Goal: Transaction & Acquisition: Purchase product/service

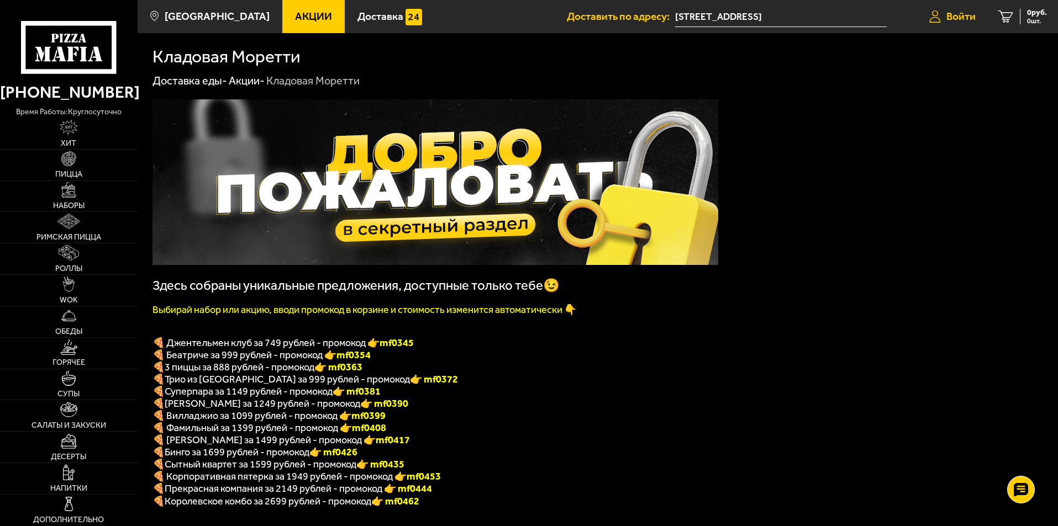
click at [952, 20] on span "Войти" at bounding box center [960, 16] width 29 height 10
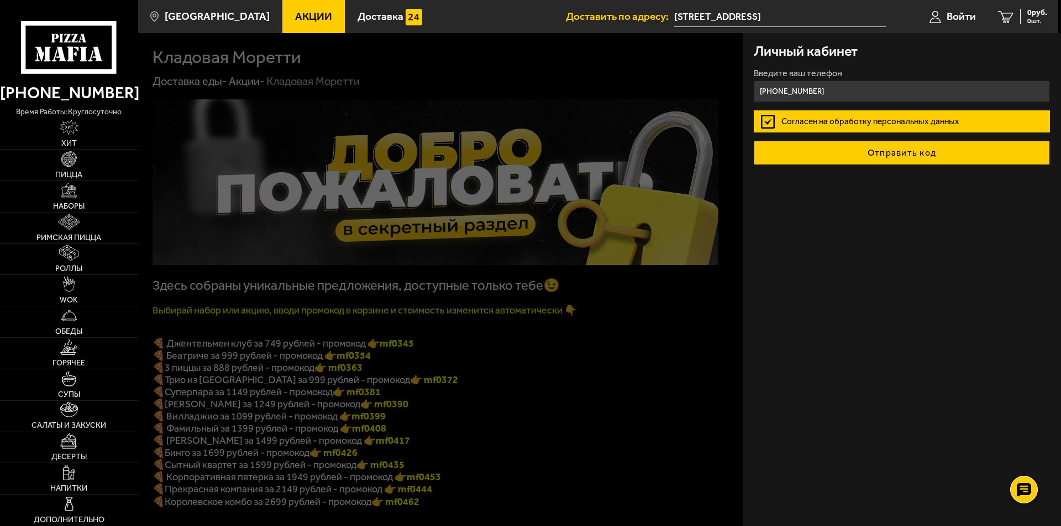
type input "+7 (950) 892-03-47"
click at [894, 156] on button "Отправить код" at bounding box center [901, 153] width 296 height 24
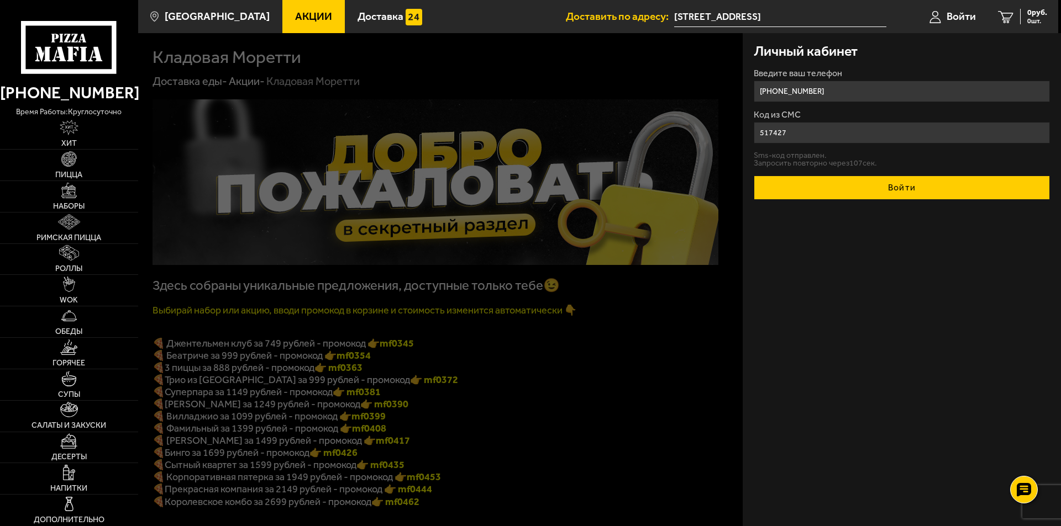
type input "517427"
click at [880, 184] on button "Войти" at bounding box center [901, 188] width 296 height 24
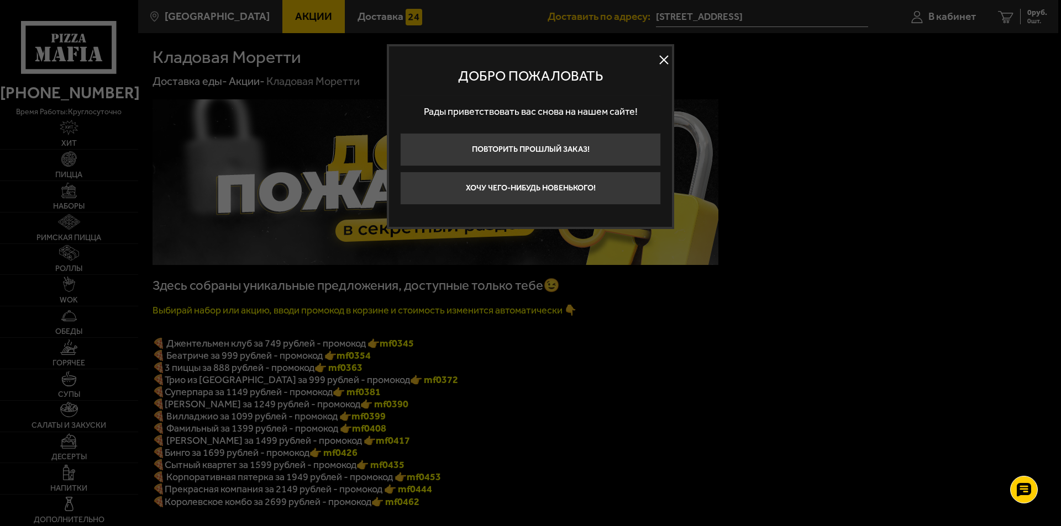
click at [666, 57] on button at bounding box center [663, 60] width 17 height 17
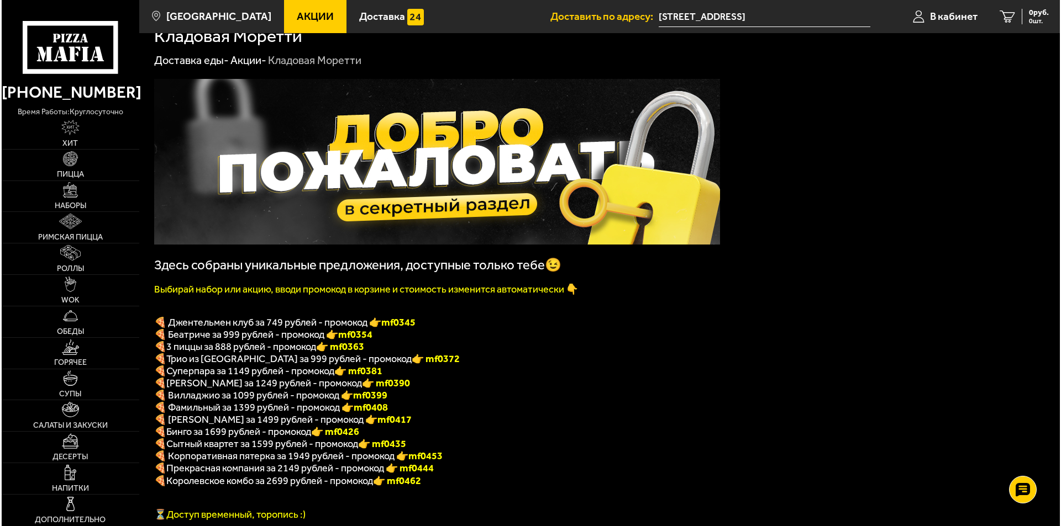
scroll to position [110, 0]
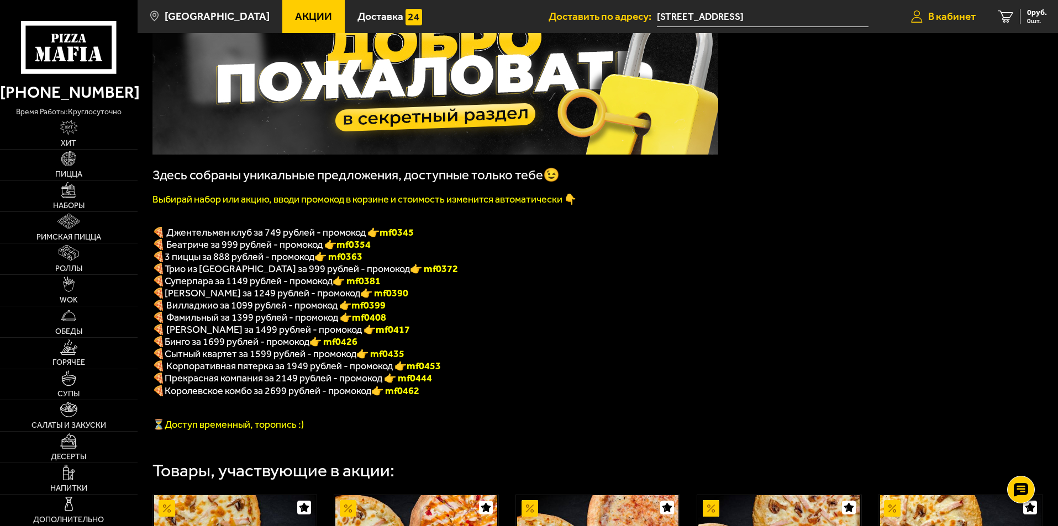
click at [952, 15] on span "В кабинет" at bounding box center [952, 16] width 48 height 10
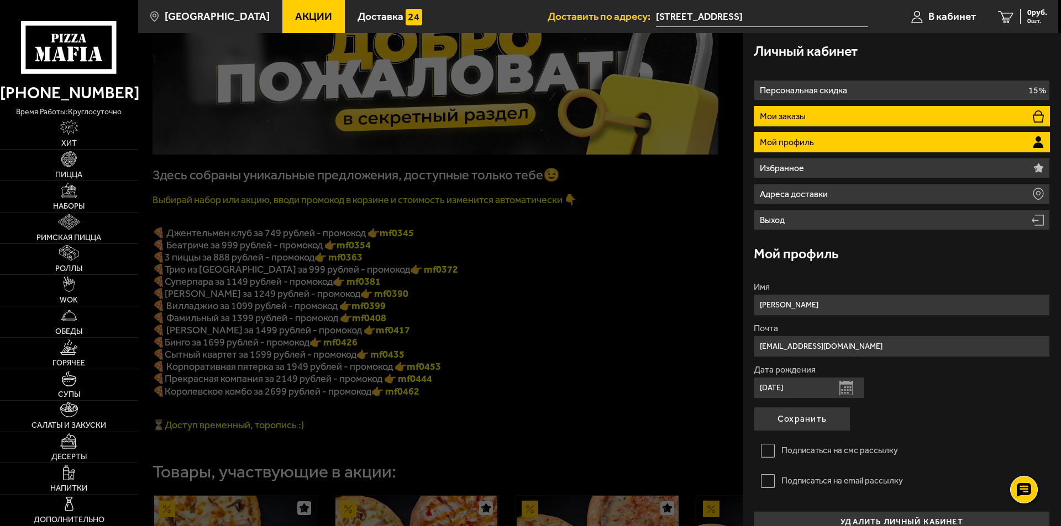
drag, startPoint x: 788, startPoint y: 114, endPoint x: 770, endPoint y: 117, distance: 18.0
click at [770, 117] on p "Мои заказы" at bounding box center [783, 116] width 49 height 9
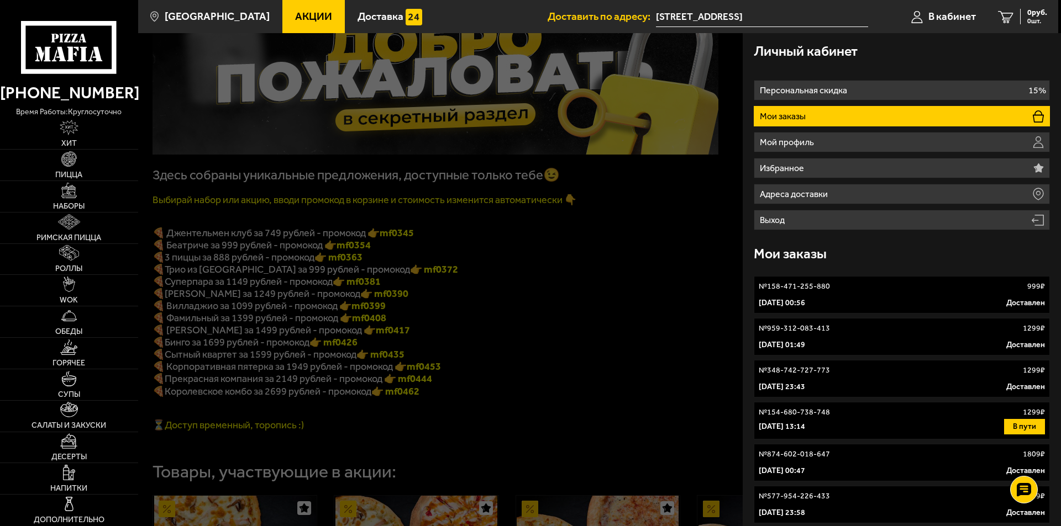
click at [800, 303] on p "17 августа 2025 г. 00:56" at bounding box center [781, 303] width 46 height 11
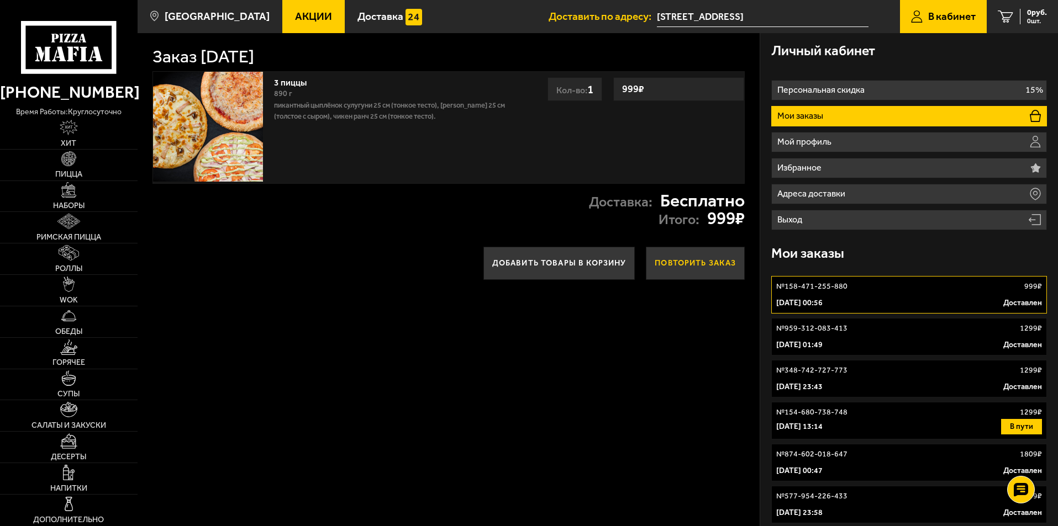
click at [720, 270] on button "Повторить заказ" at bounding box center [695, 263] width 99 height 33
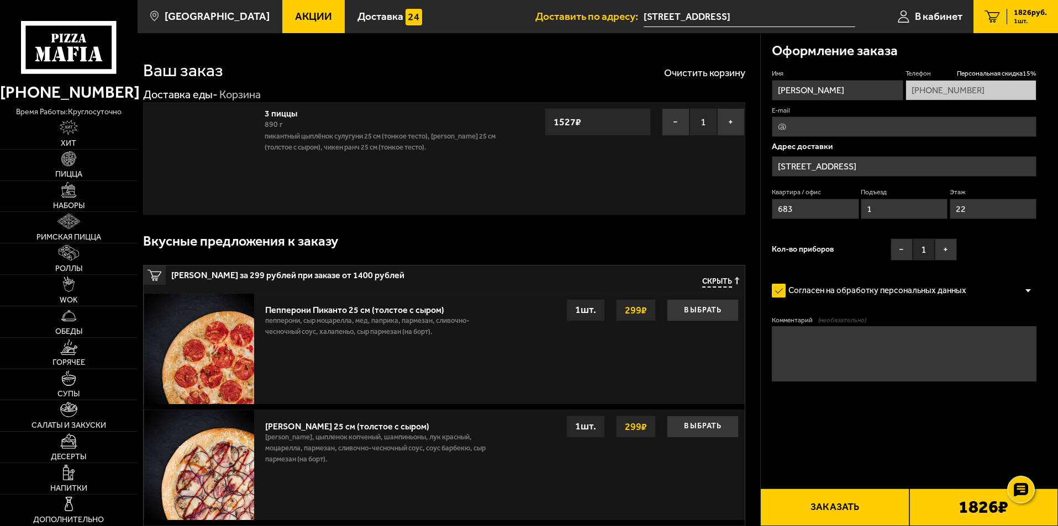
type input "улица Крыленко, 1к1с4"
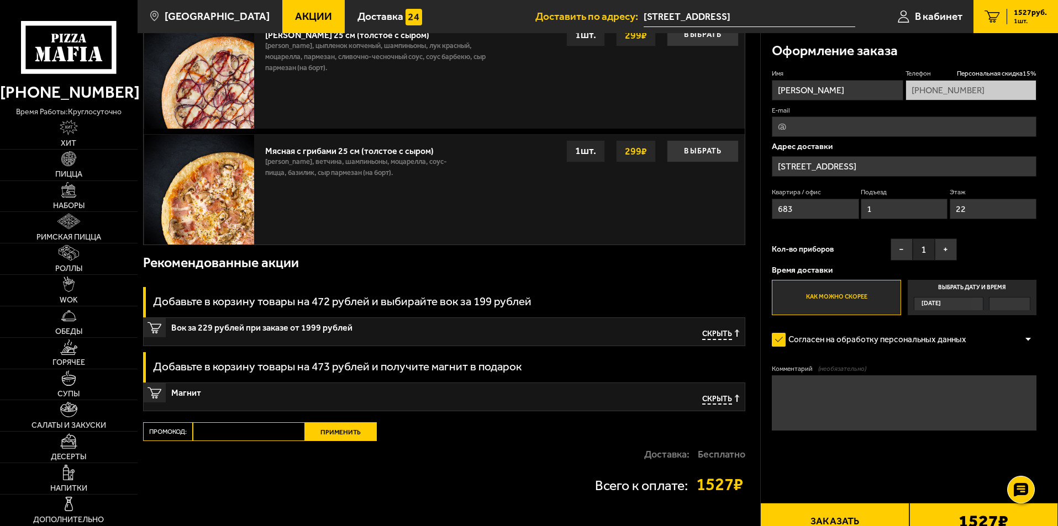
scroll to position [478, 0]
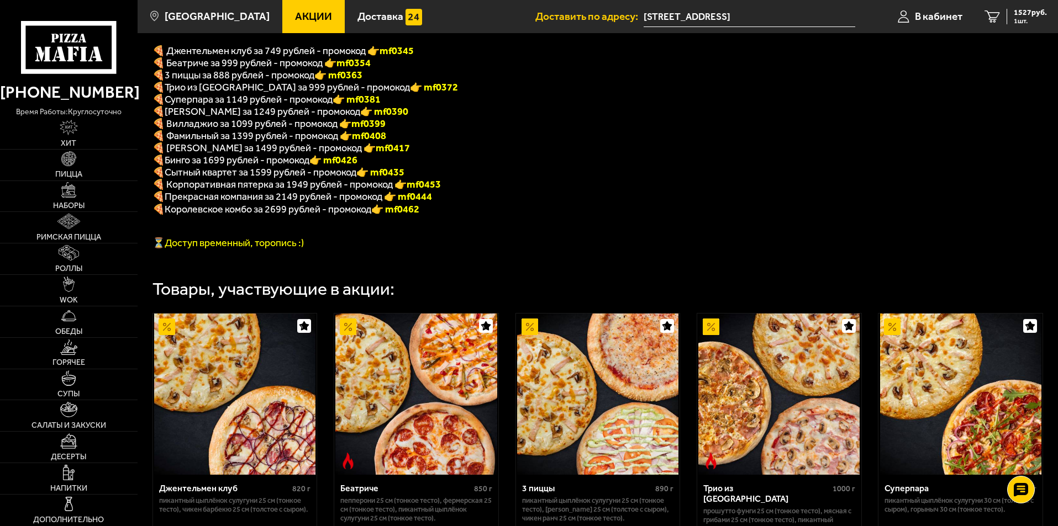
scroll to position [276, 0]
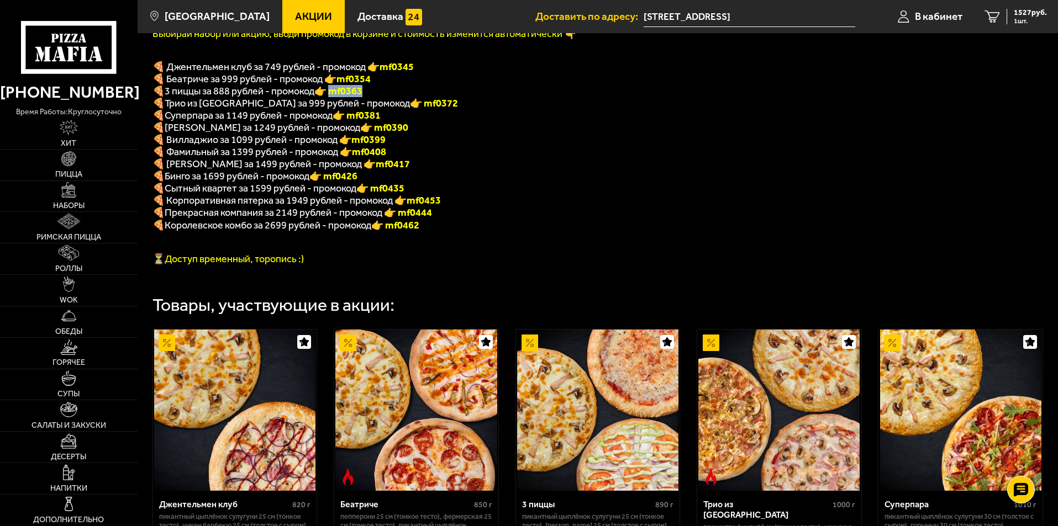
drag, startPoint x: 368, startPoint y: 97, endPoint x: 336, endPoint y: 96, distance: 32.6
click at [336, 96] on p "🍕 3 пиццы за 888 рублей - промокод 👉 mf0363" at bounding box center [435, 91] width 566 height 12
copy font "f0363"
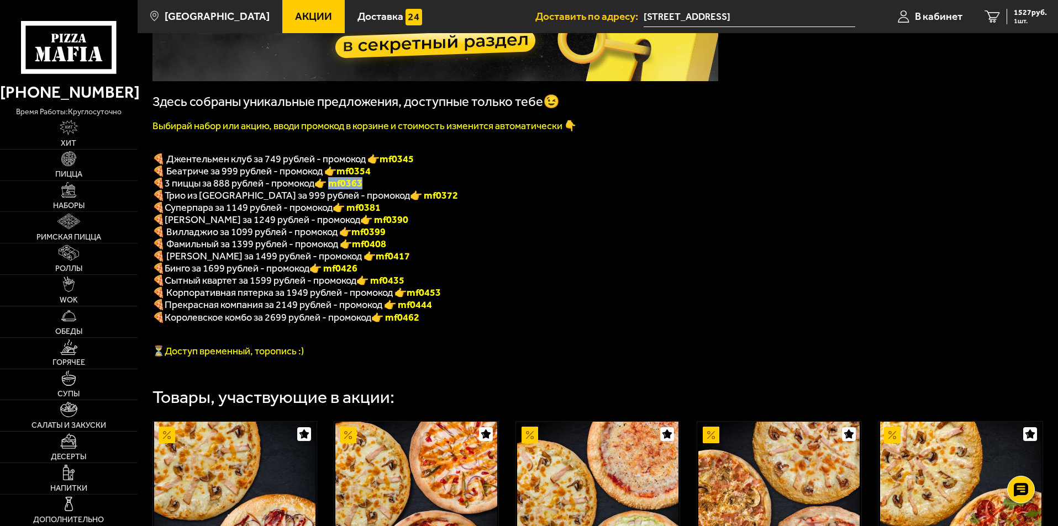
scroll to position [0, 0]
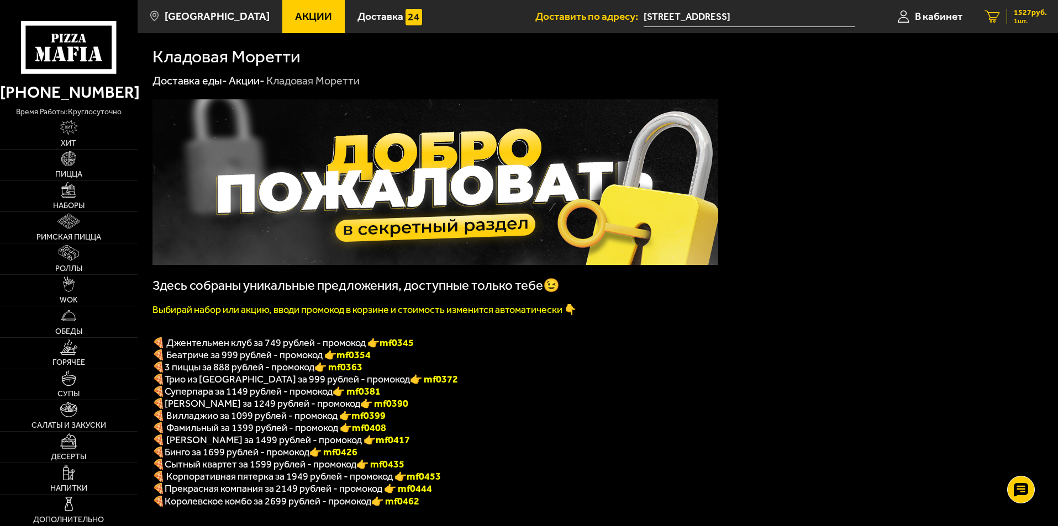
click at [1001, 12] on link "1 1527 руб. 1 шт." at bounding box center [1015, 16] width 85 height 33
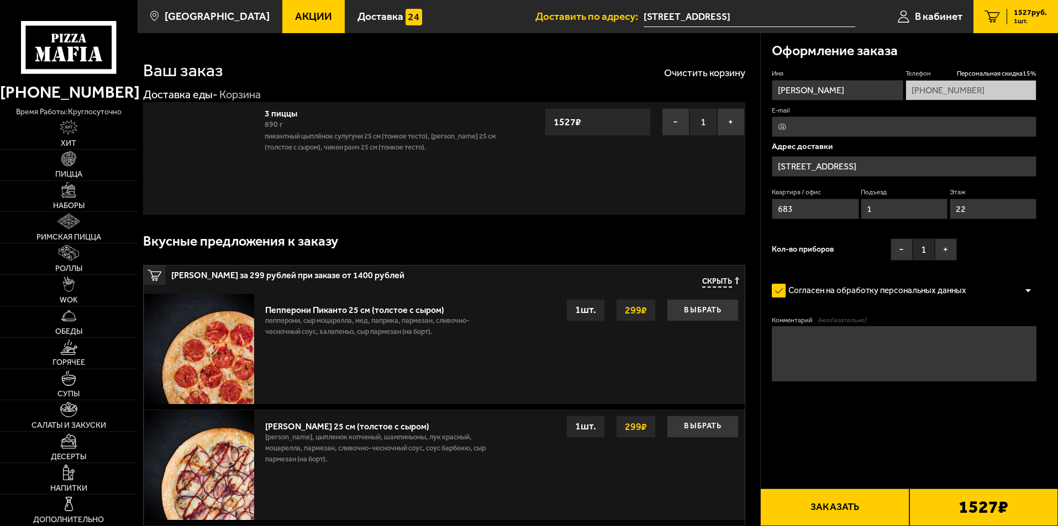
type input "улица Крыленко, 1к1с4"
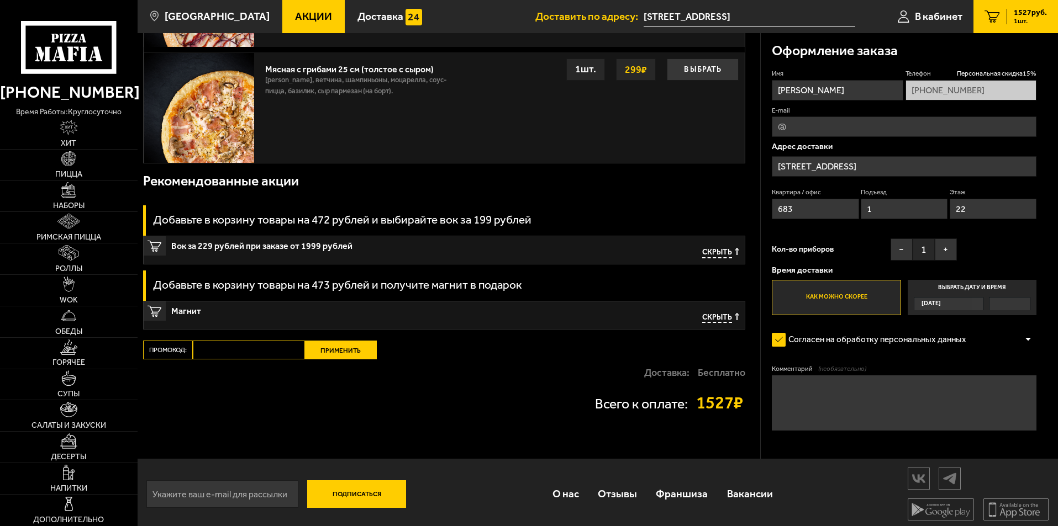
scroll to position [478, 0]
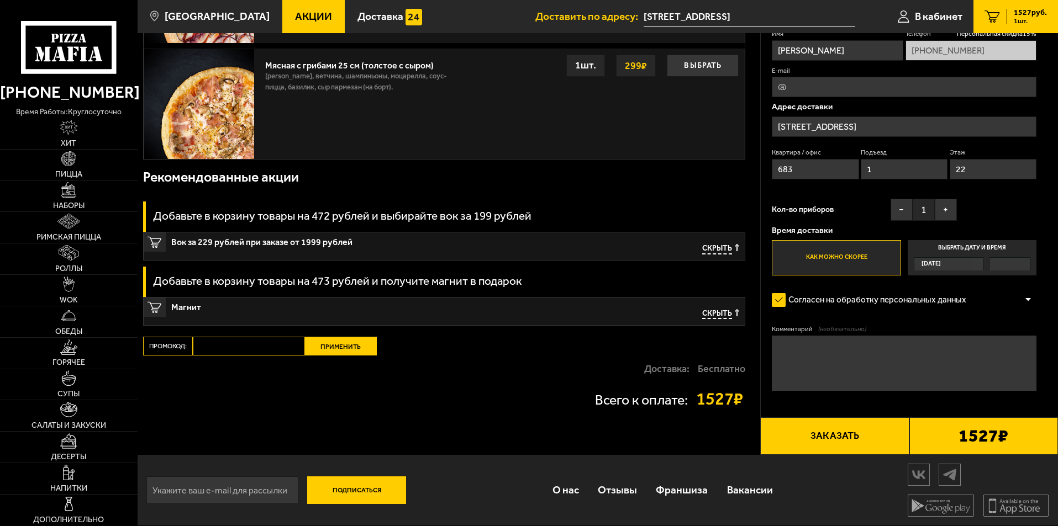
paste input "mf0363"
type input "mf0363"
click at [339, 347] on button "Применить" at bounding box center [341, 346] width 72 height 19
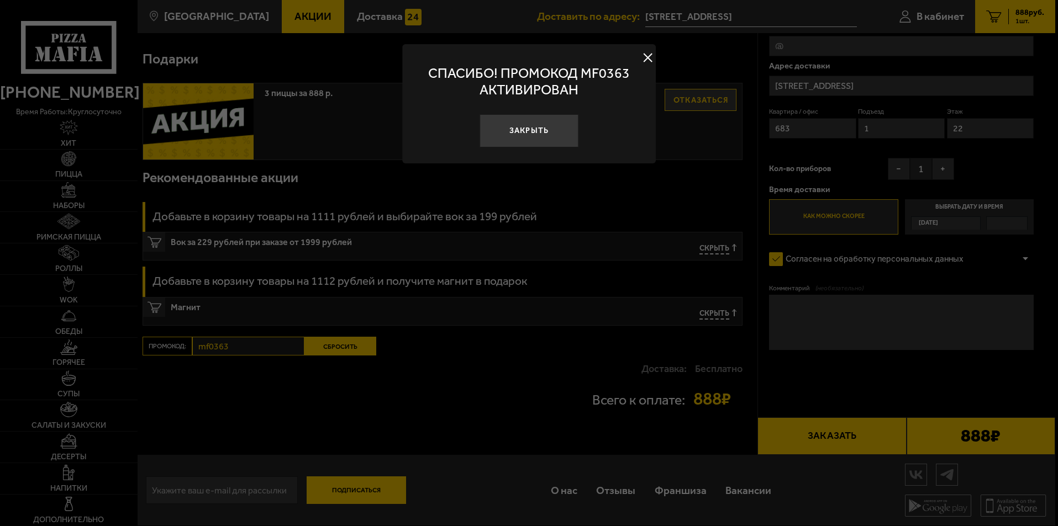
scroll to position [143, 0]
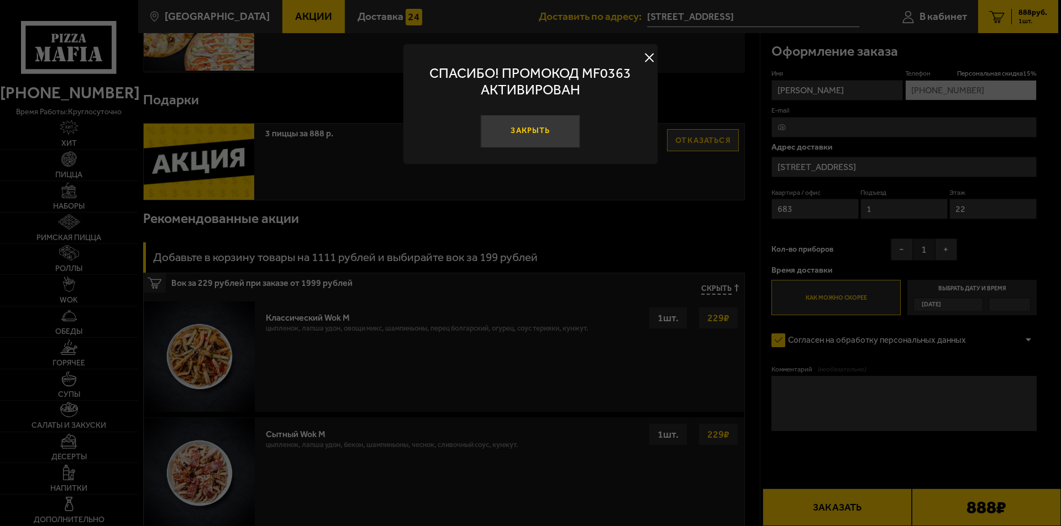
click at [566, 128] on button "Закрыть" at bounding box center [530, 131] width 99 height 33
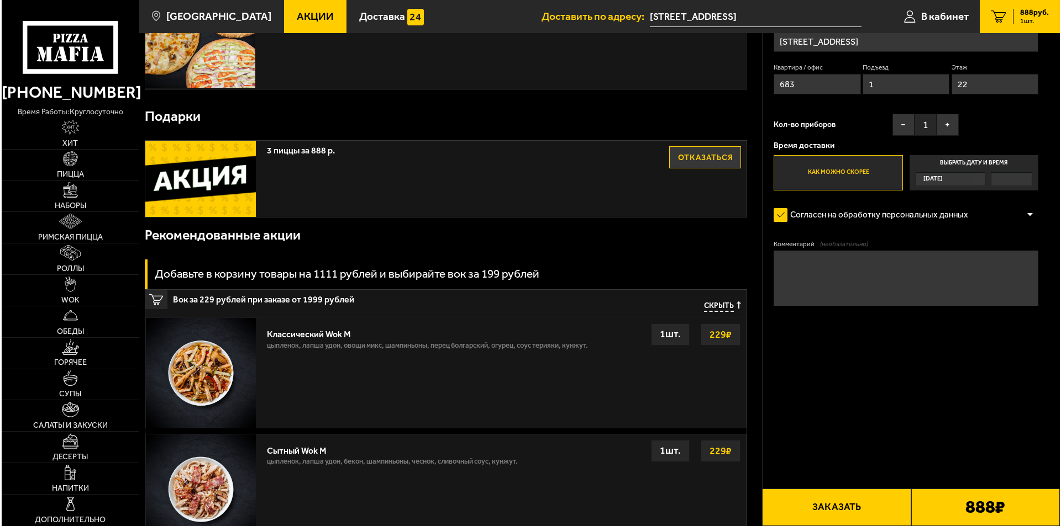
scroll to position [0, 0]
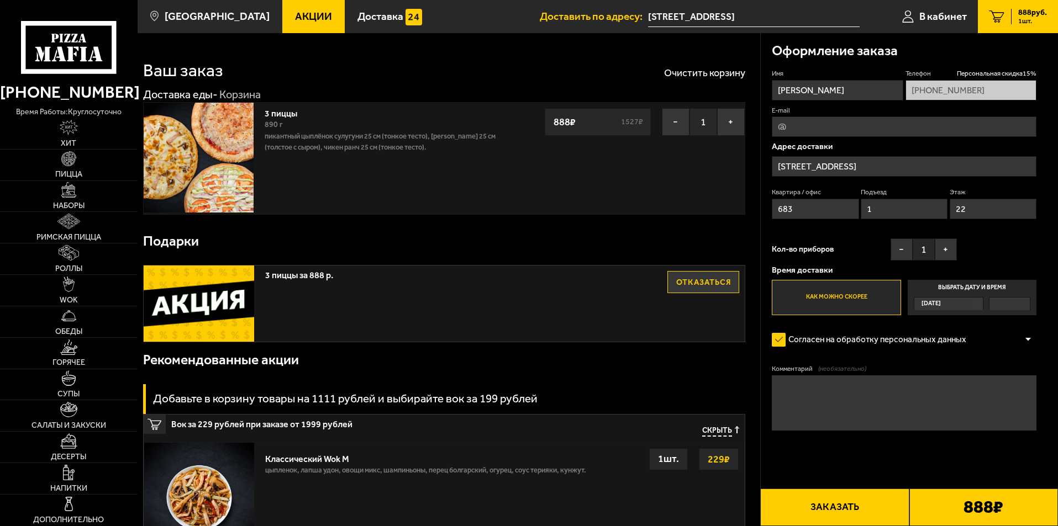
click at [847, 505] on button "Заказать" at bounding box center [834, 508] width 149 height 38
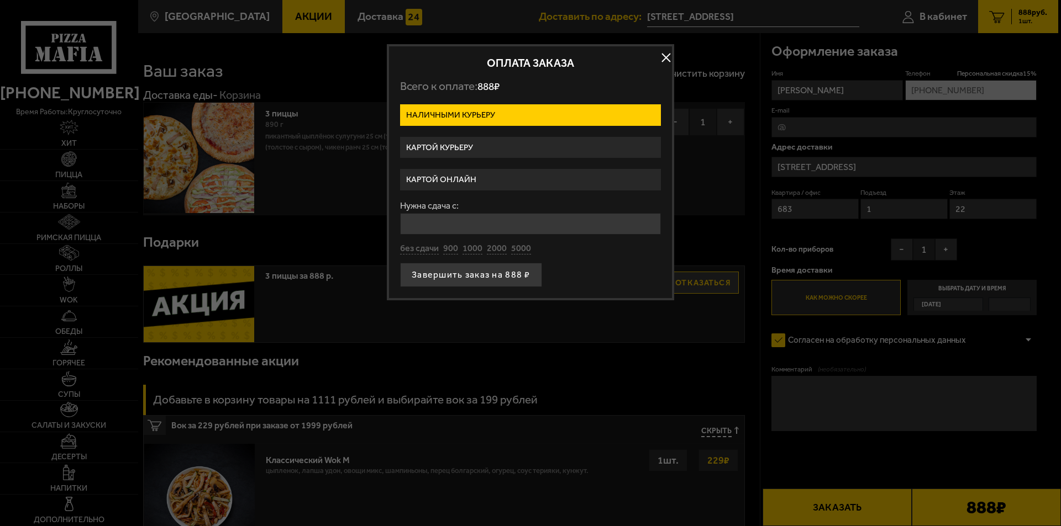
click at [465, 144] on label "Картой курьеру" at bounding box center [530, 148] width 261 height 22
click at [0, 0] on input "Картой курьеру" at bounding box center [0, 0] width 0 height 0
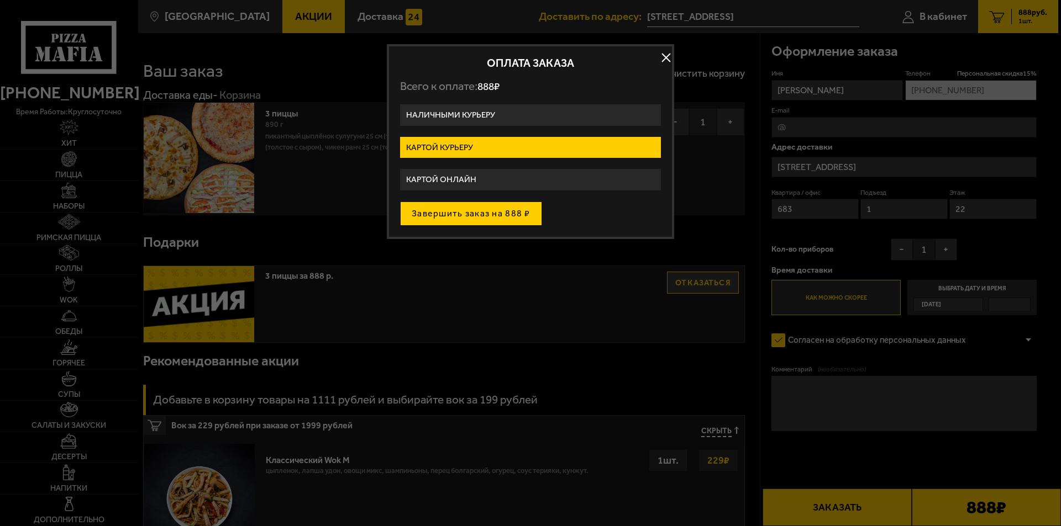
click at [471, 213] on button "Завершить заказ на 888 ₽" at bounding box center [471, 214] width 142 height 24
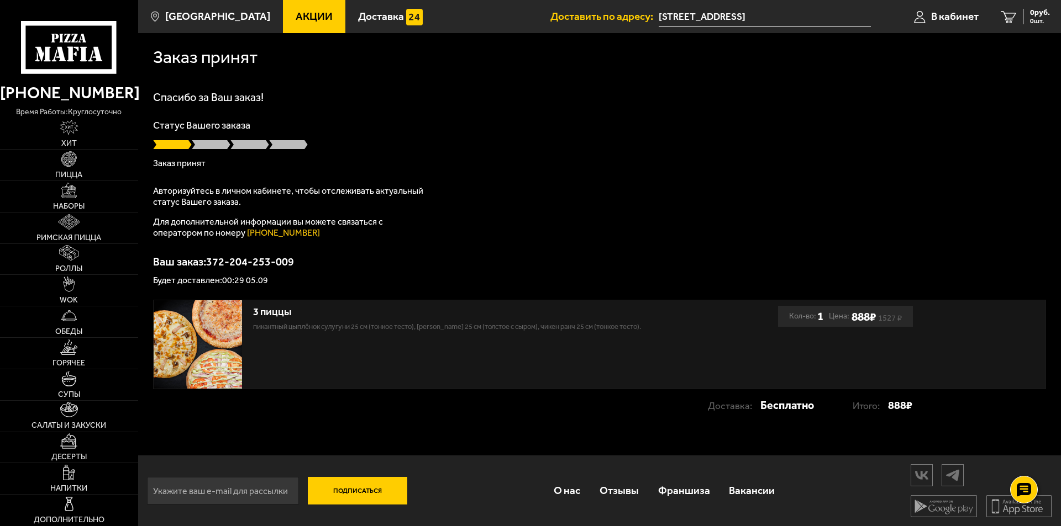
click at [812, 24] on input "[STREET_ADDRESS]" at bounding box center [764, 17] width 212 height 20
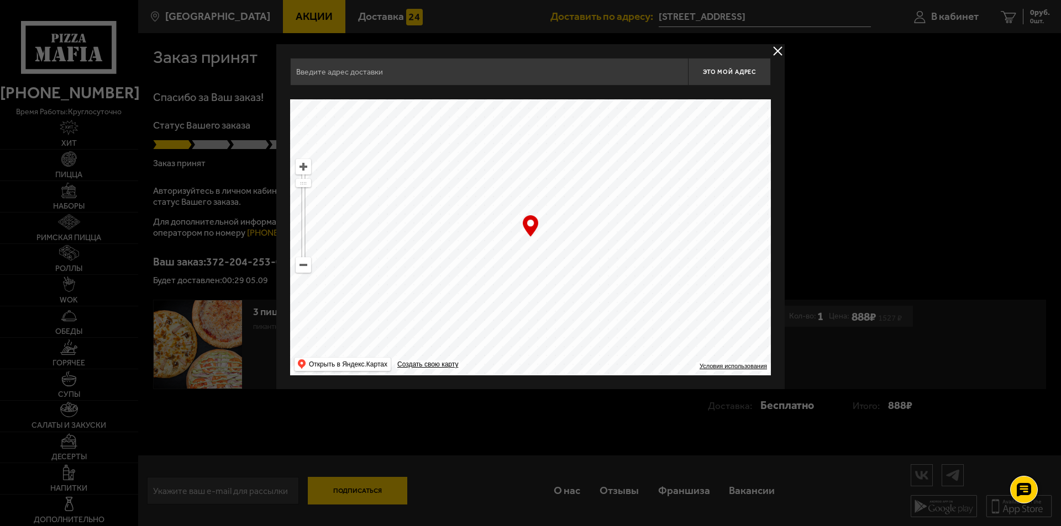
type input "улица Крыленко, 1к1с4"
click at [777, 49] on button "delivery type" at bounding box center [778, 51] width 14 height 14
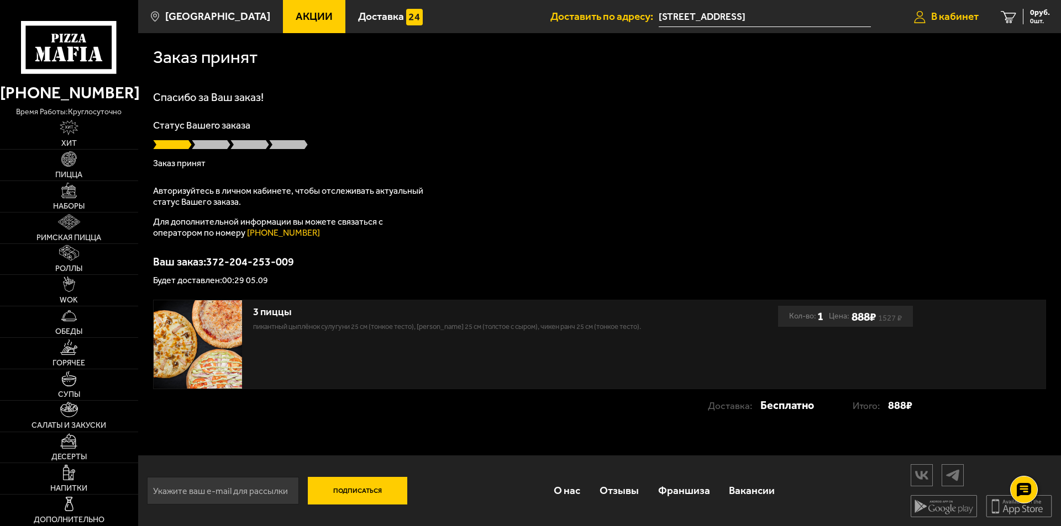
click at [962, 22] on span "В кабинет" at bounding box center [955, 16] width 48 height 10
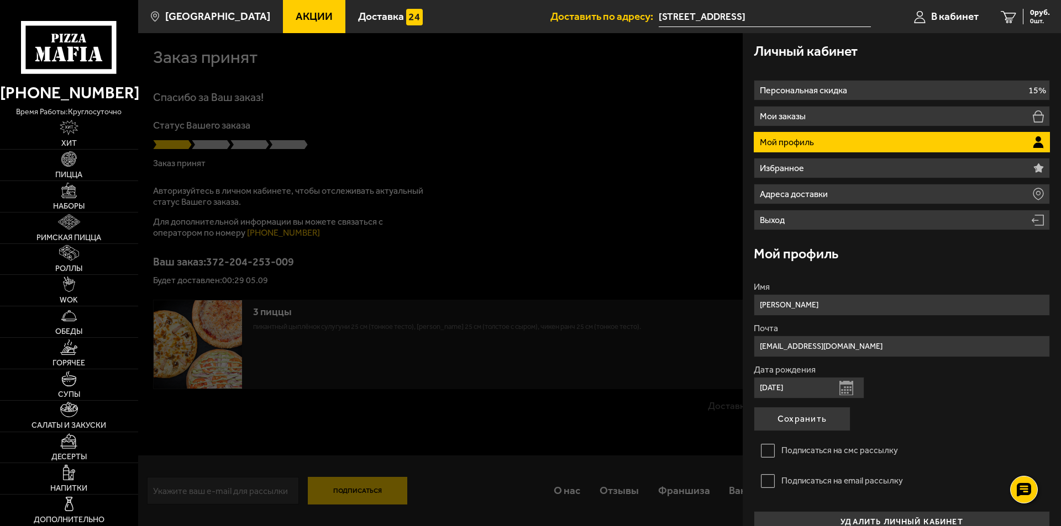
click at [799, 139] on p "Мой профиль" at bounding box center [787, 142] width 57 height 9
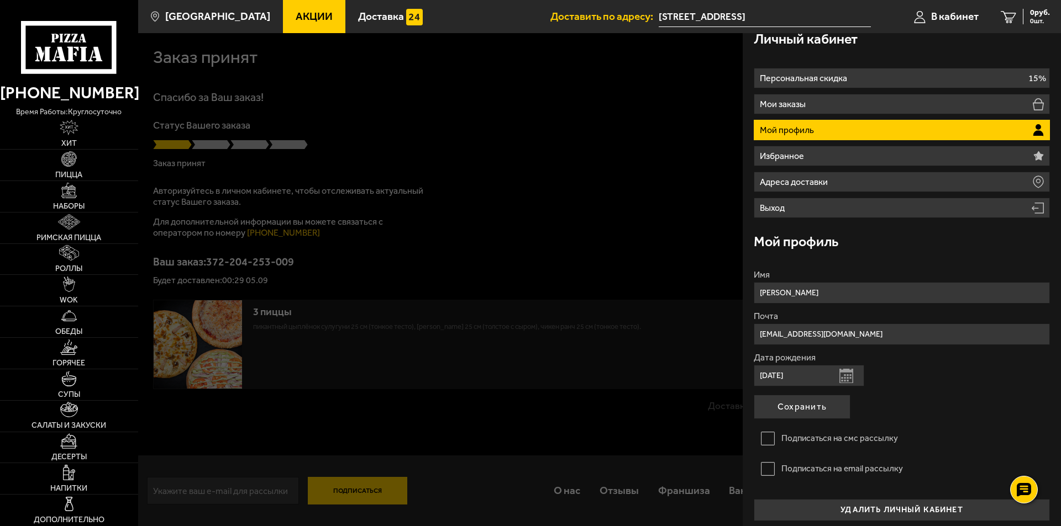
scroll to position [18, 0]
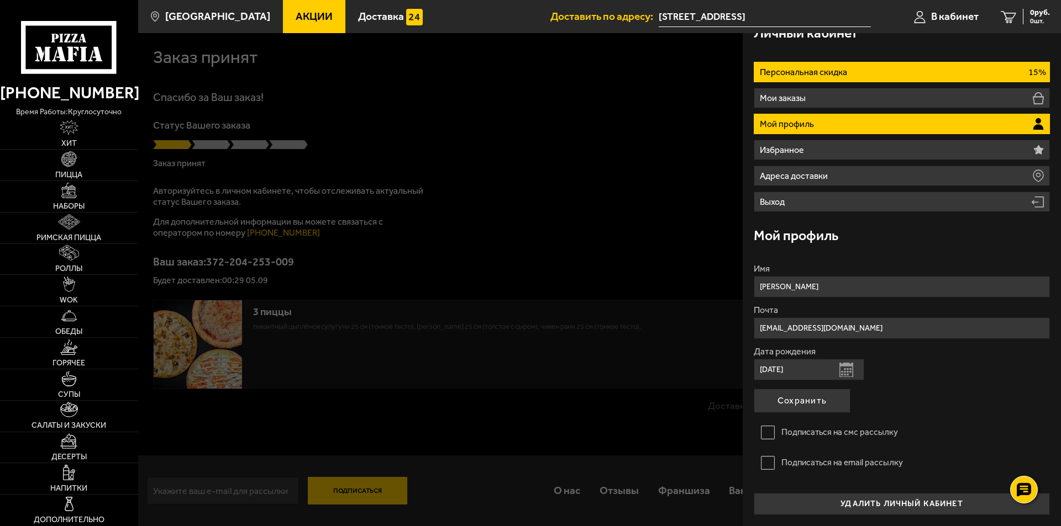
click at [811, 70] on p "Персональная скидка" at bounding box center [804, 72] width 90 height 9
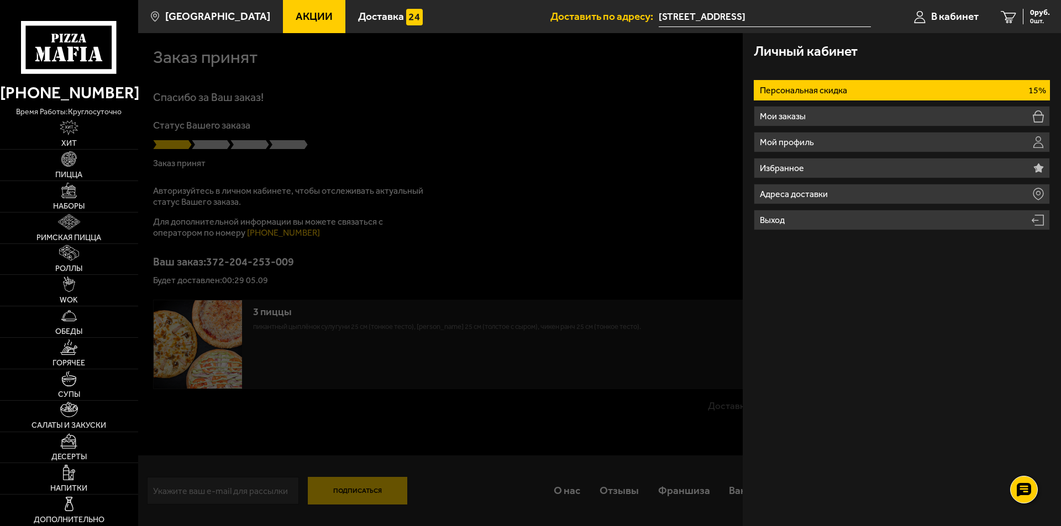
scroll to position [0, 0]
click at [798, 93] on p "Персональная скидка" at bounding box center [804, 90] width 90 height 9
click at [926, 101] on ul "Персональная скидка 15% Мои заказы Мой профиль Избранное Адреса доставки Выход" at bounding box center [901, 155] width 296 height 150
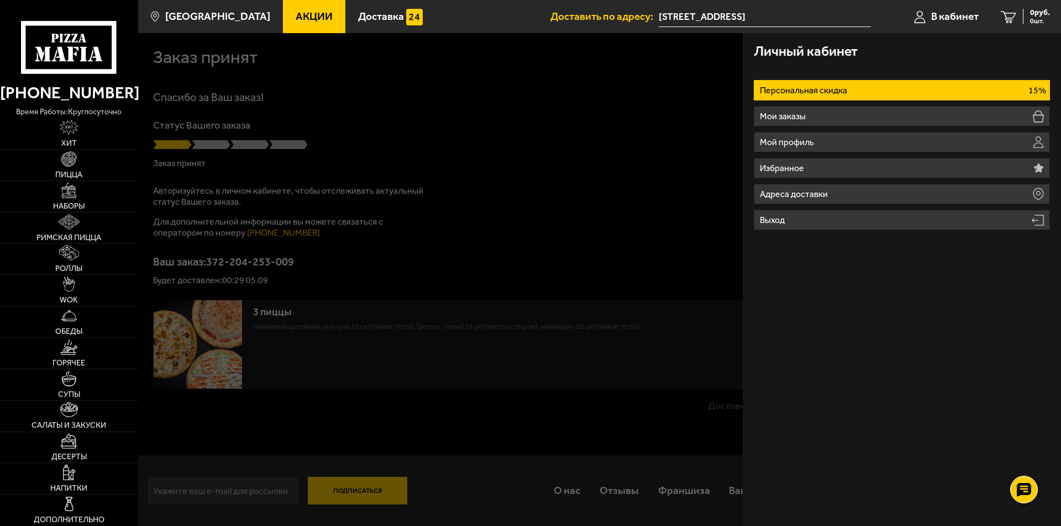
click at [571, 124] on div at bounding box center [668, 296] width 1061 height 526
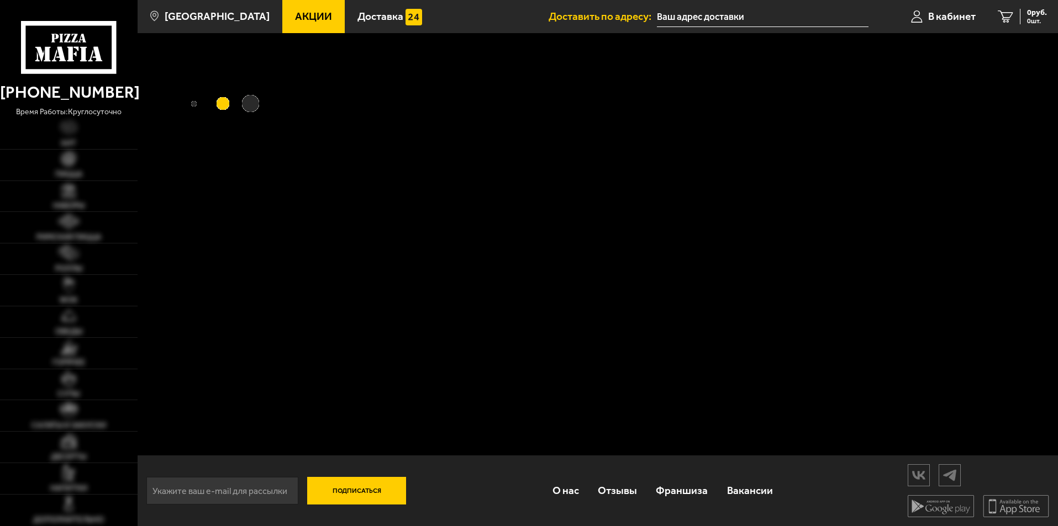
type input "[STREET_ADDRESS]"
